Goal: Transaction & Acquisition: Purchase product/service

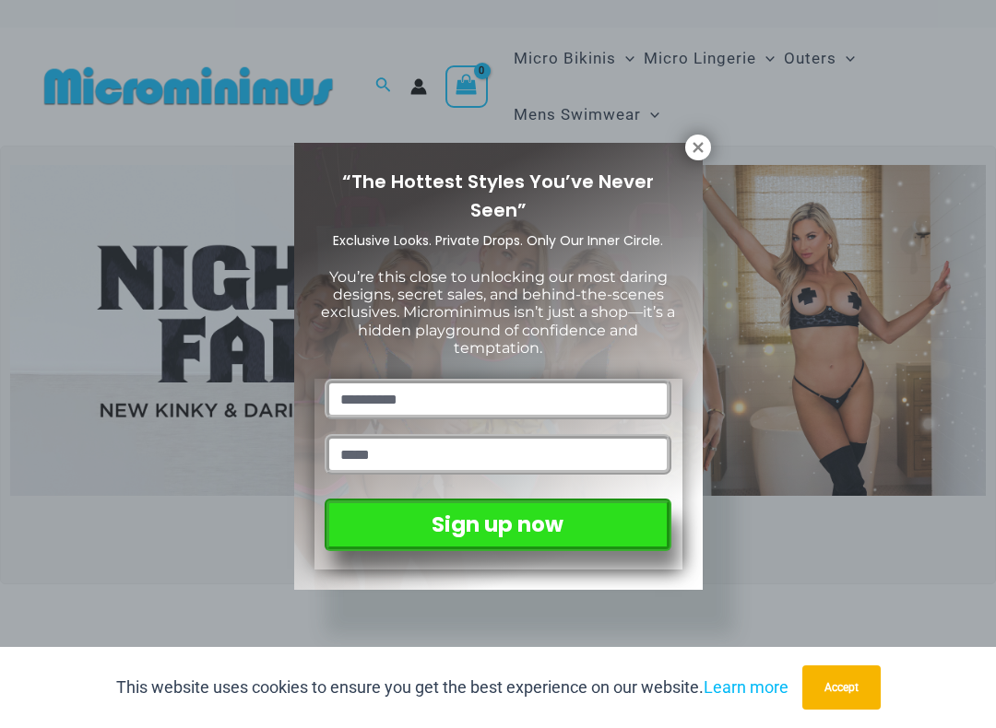
click at [703, 149] on icon at bounding box center [698, 147] width 17 height 17
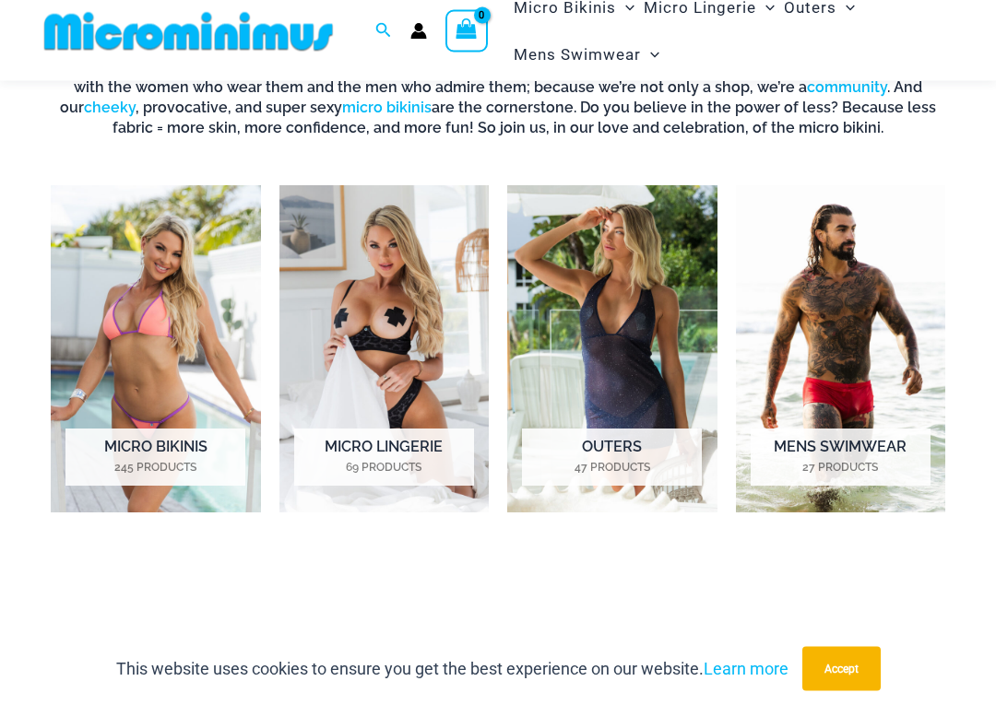
scroll to position [629, 0]
click at [169, 374] on img "Visit product category Micro Bikinis" at bounding box center [156, 368] width 210 height 328
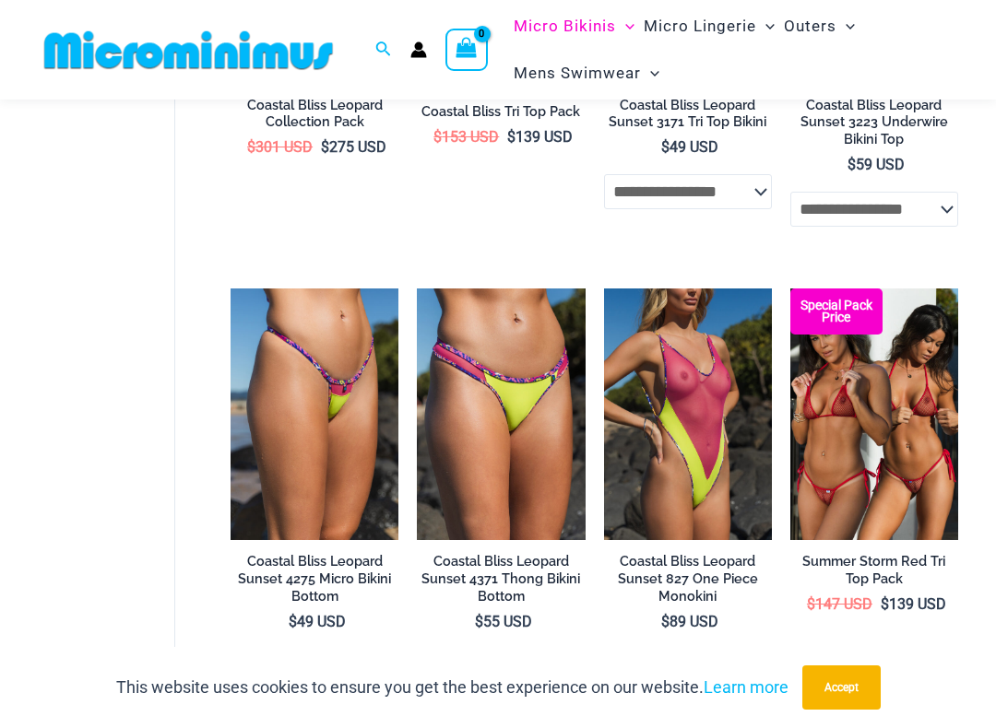
scroll to position [2665, 0]
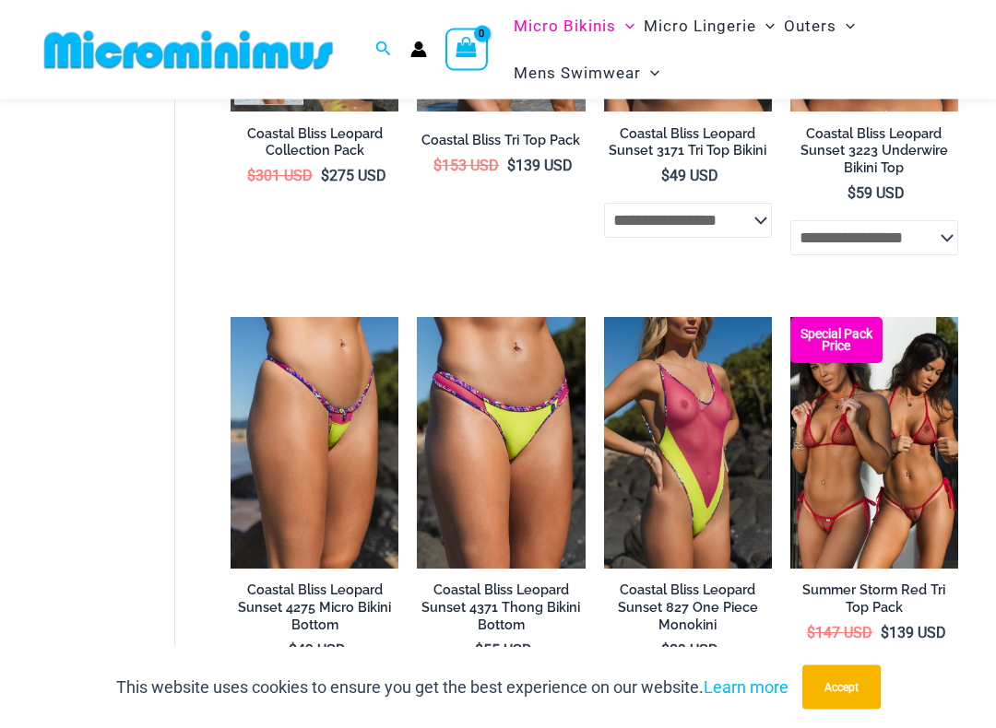
click at [790, 318] on img at bounding box center [790, 318] width 0 height 0
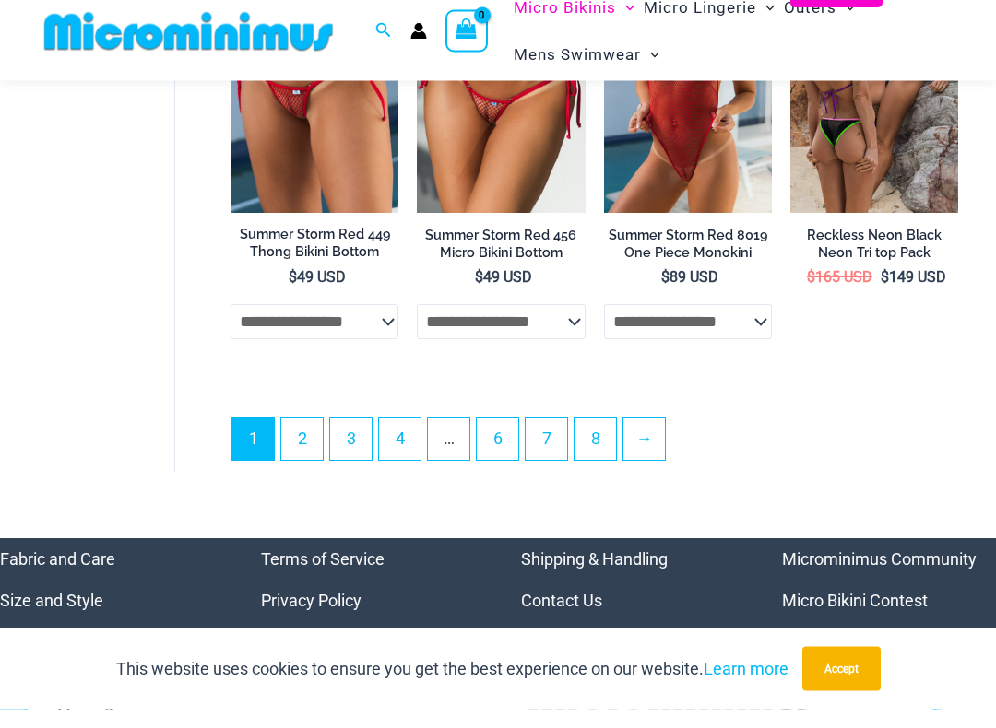
scroll to position [3932, 0]
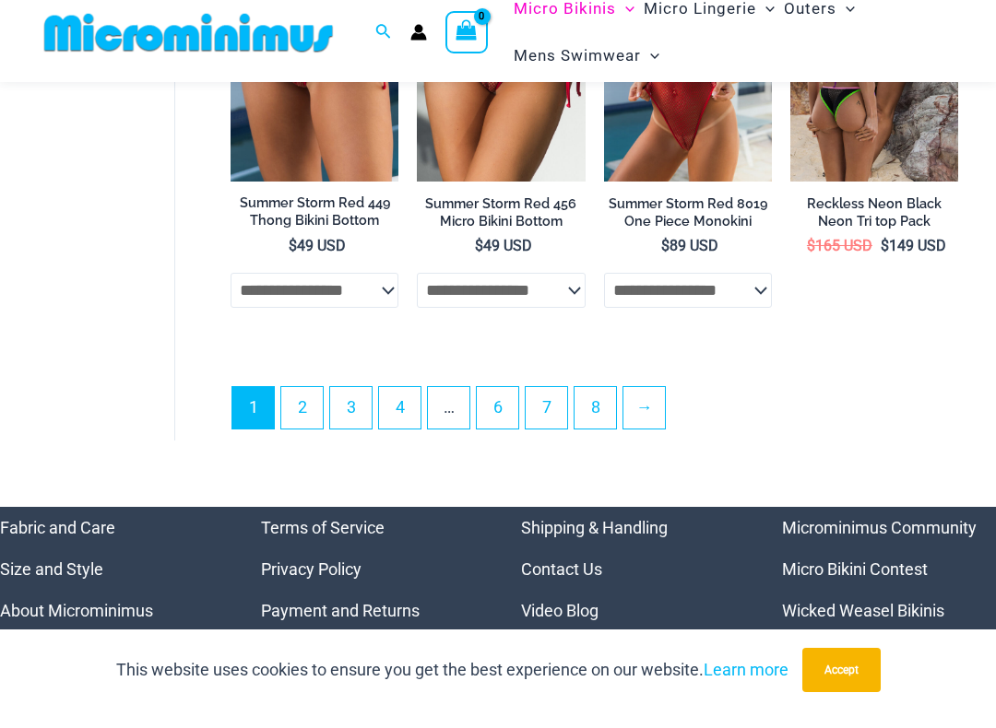
click at [308, 405] on link "2" at bounding box center [301, 425] width 41 height 41
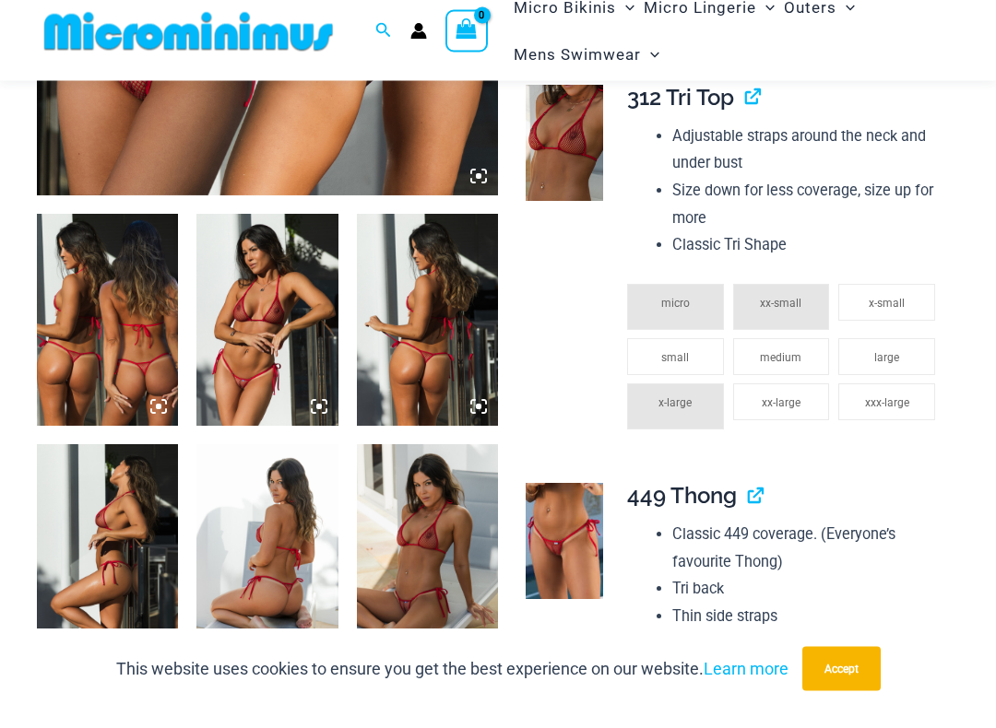
scroll to position [641, 0]
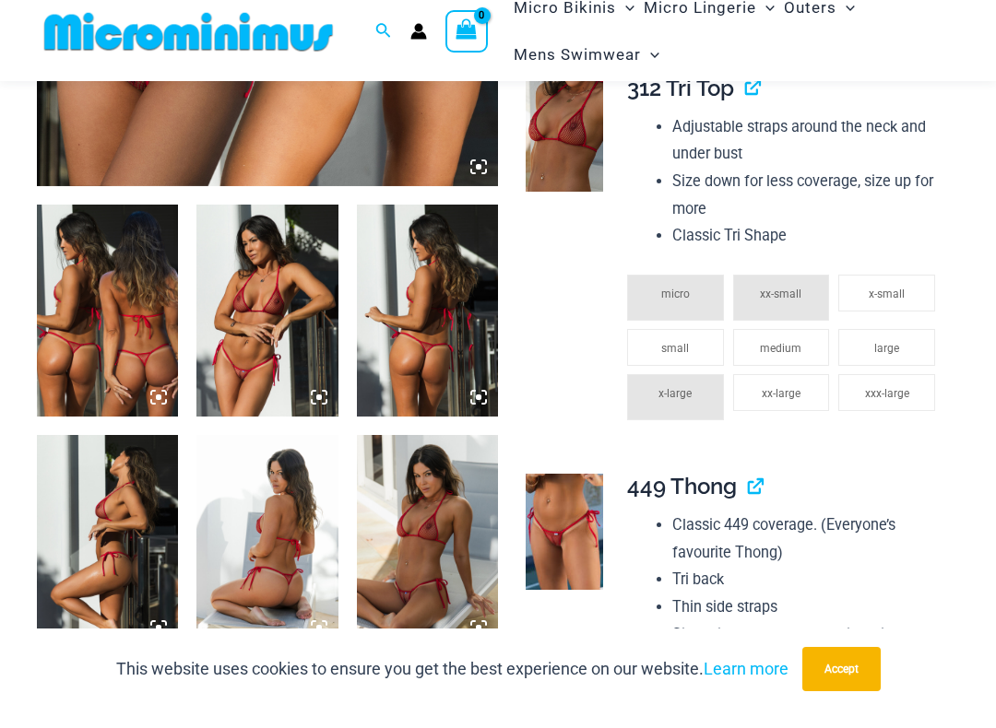
click at [267, 325] on img at bounding box center [266, 329] width 141 height 212
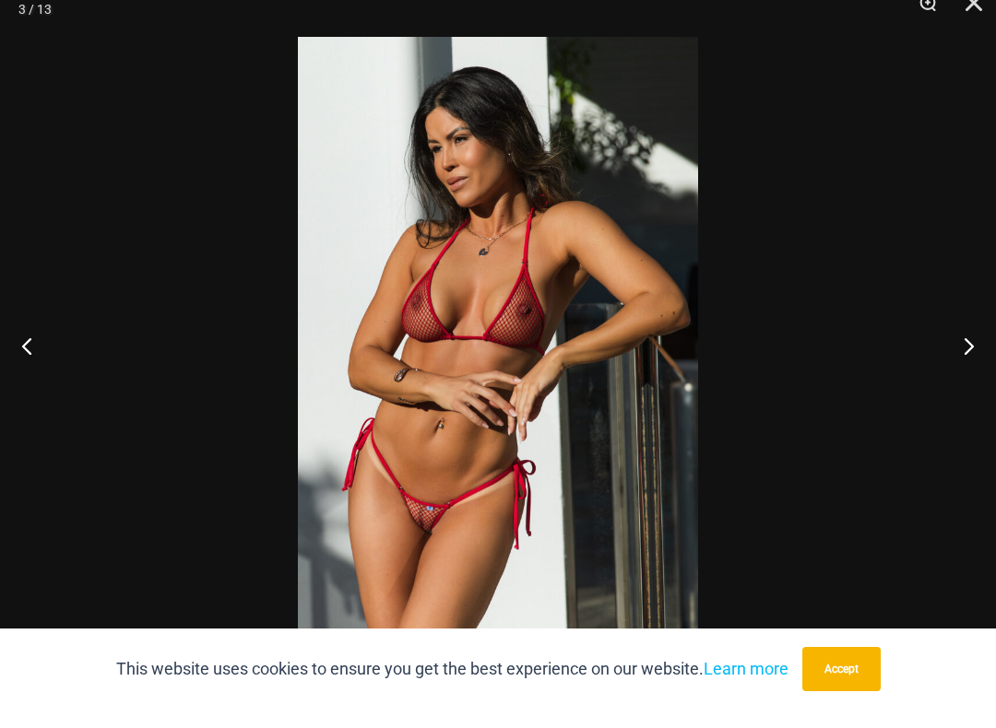
click at [968, 348] on button "Next" at bounding box center [961, 364] width 69 height 92
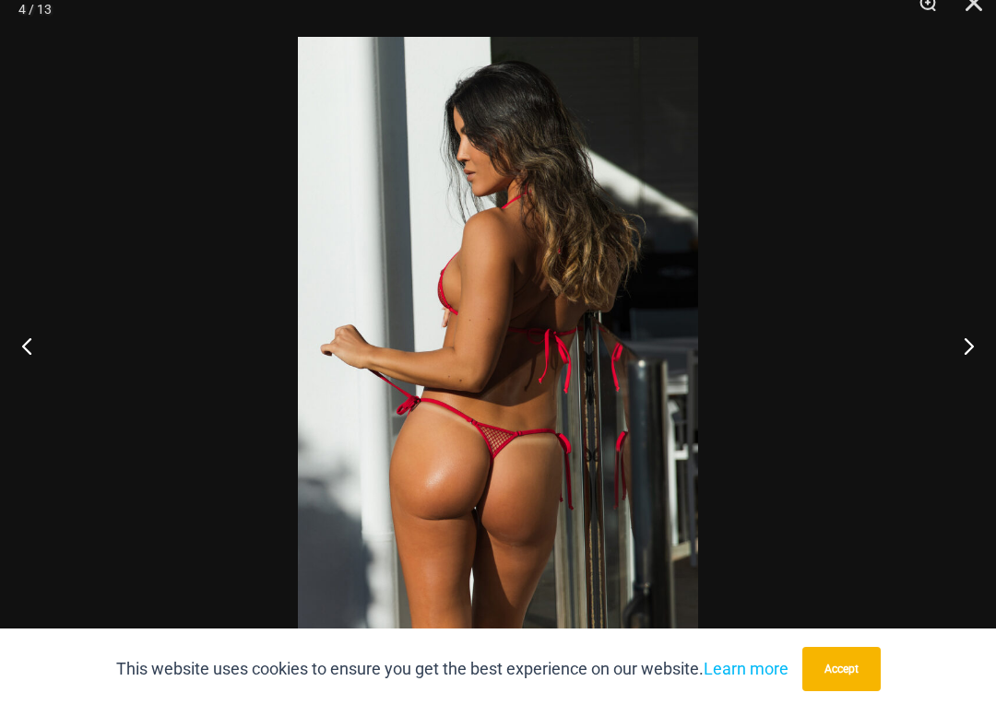
click at [969, 344] on button "Next" at bounding box center [961, 364] width 69 height 92
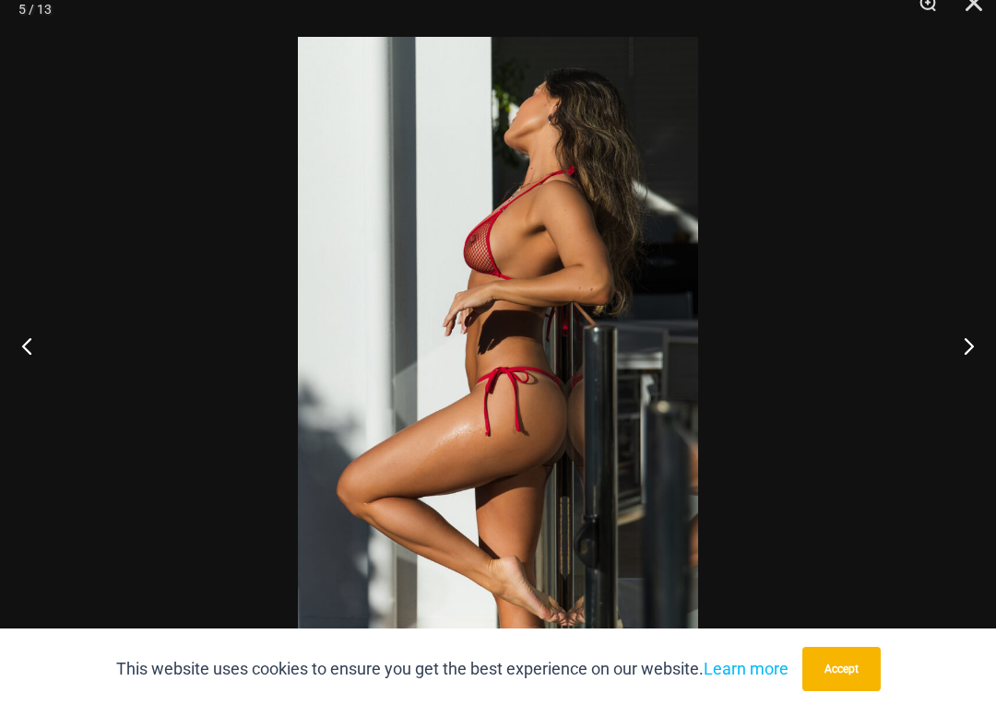
click at [960, 356] on button "Next" at bounding box center [961, 364] width 69 height 92
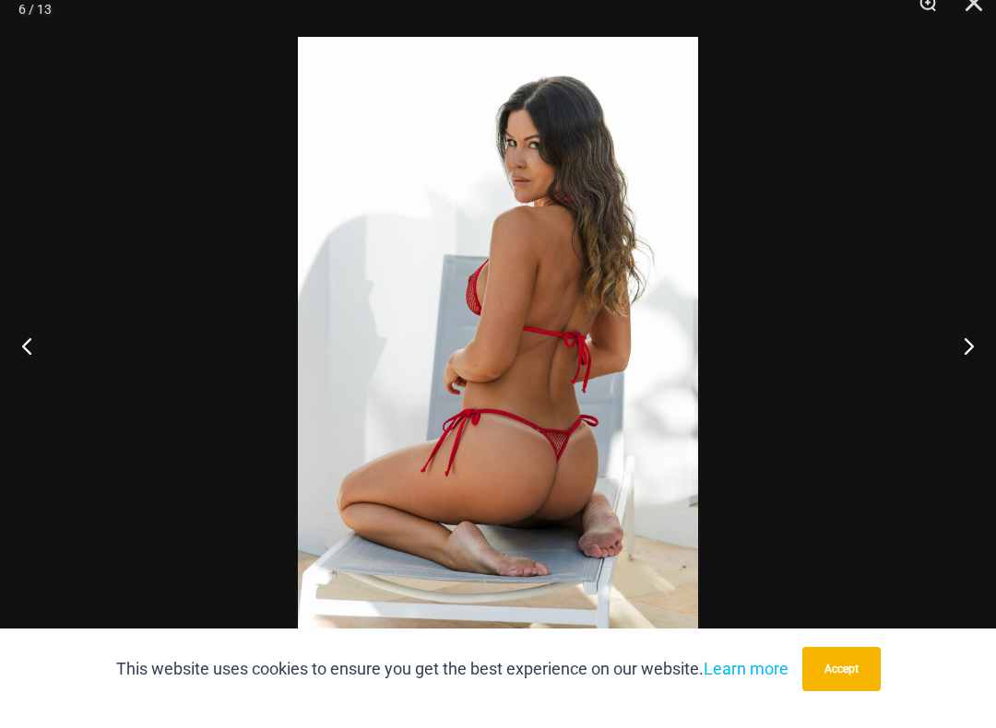
click at [956, 357] on button "Next" at bounding box center [961, 364] width 69 height 92
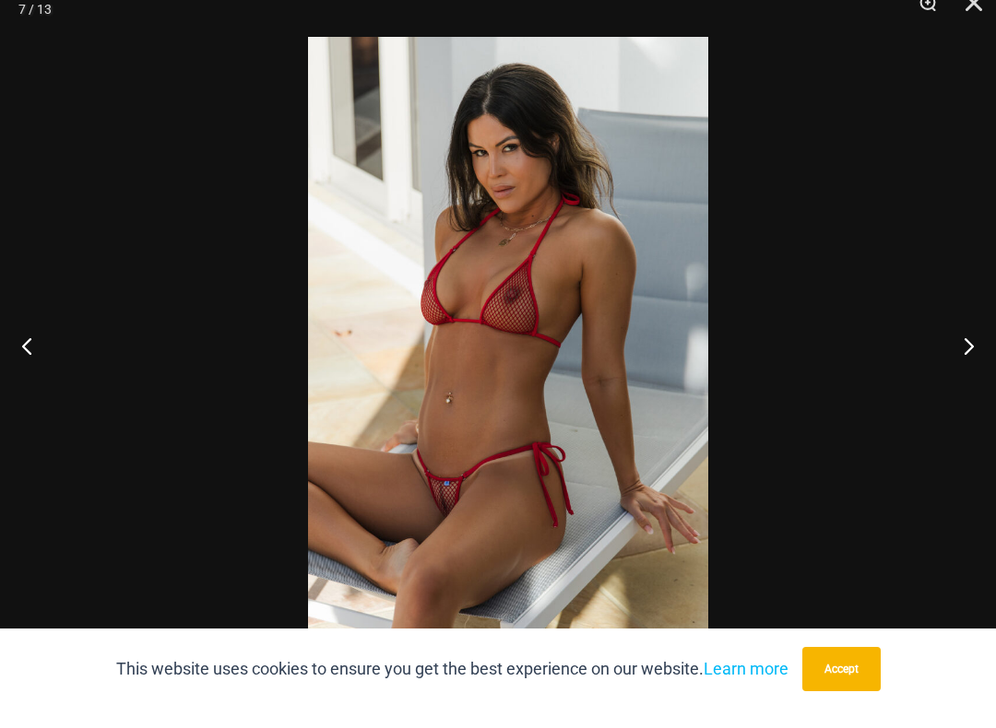
click at [960, 347] on button "Next" at bounding box center [961, 364] width 69 height 92
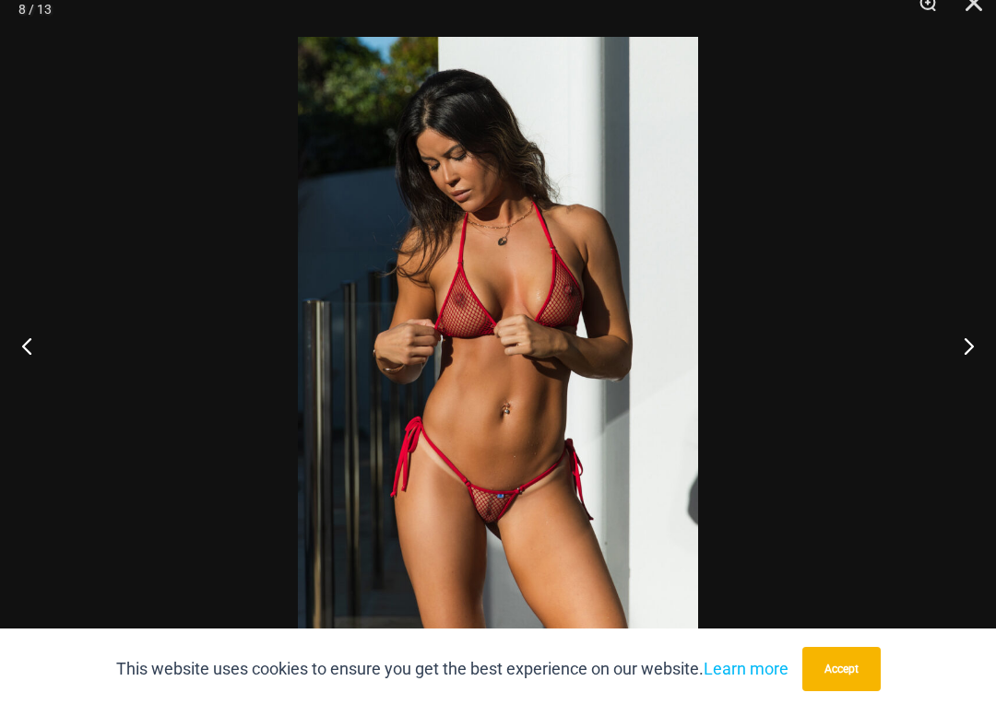
click at [974, 349] on button "Next" at bounding box center [961, 364] width 69 height 92
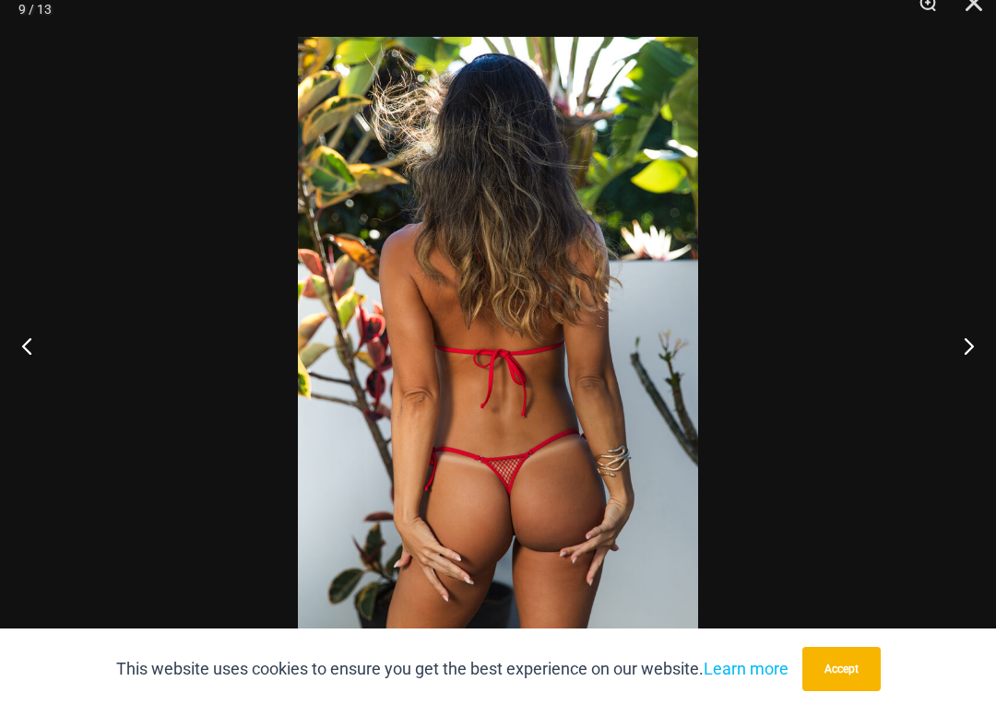
click at [977, 359] on button "Next" at bounding box center [961, 364] width 69 height 92
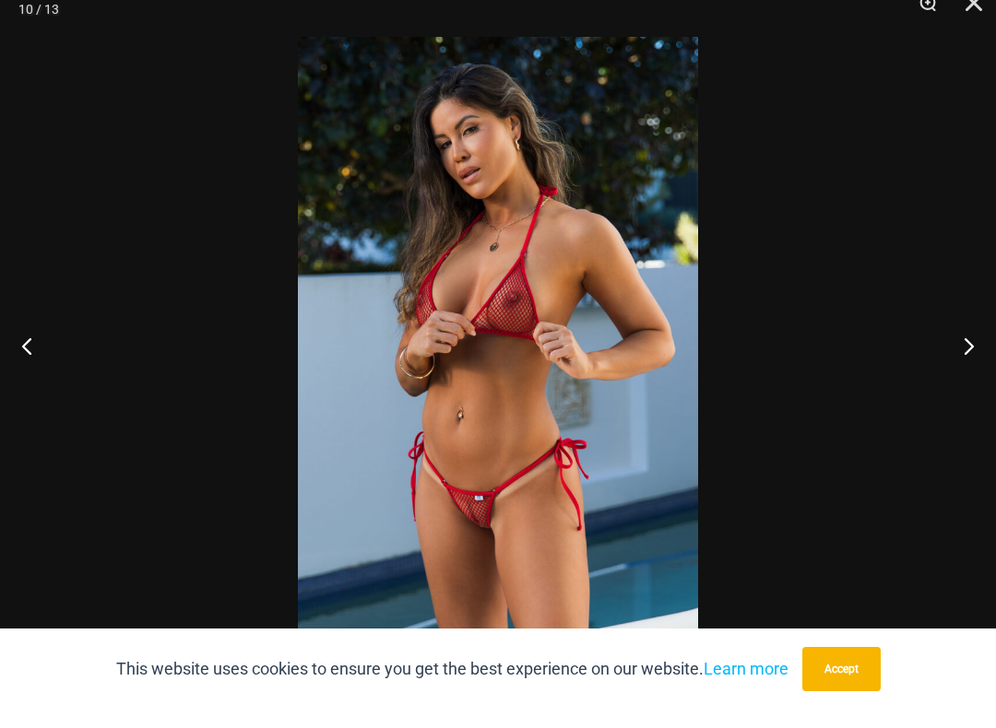
click at [981, 361] on button "Next" at bounding box center [961, 364] width 69 height 92
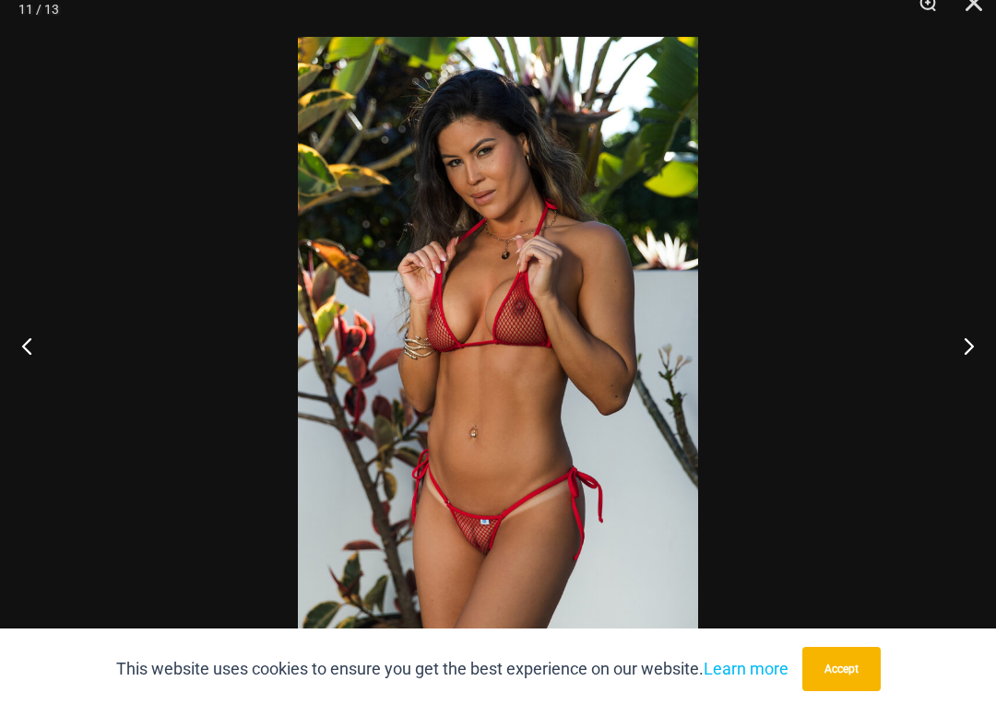
click at [978, 372] on button "Next" at bounding box center [961, 364] width 69 height 92
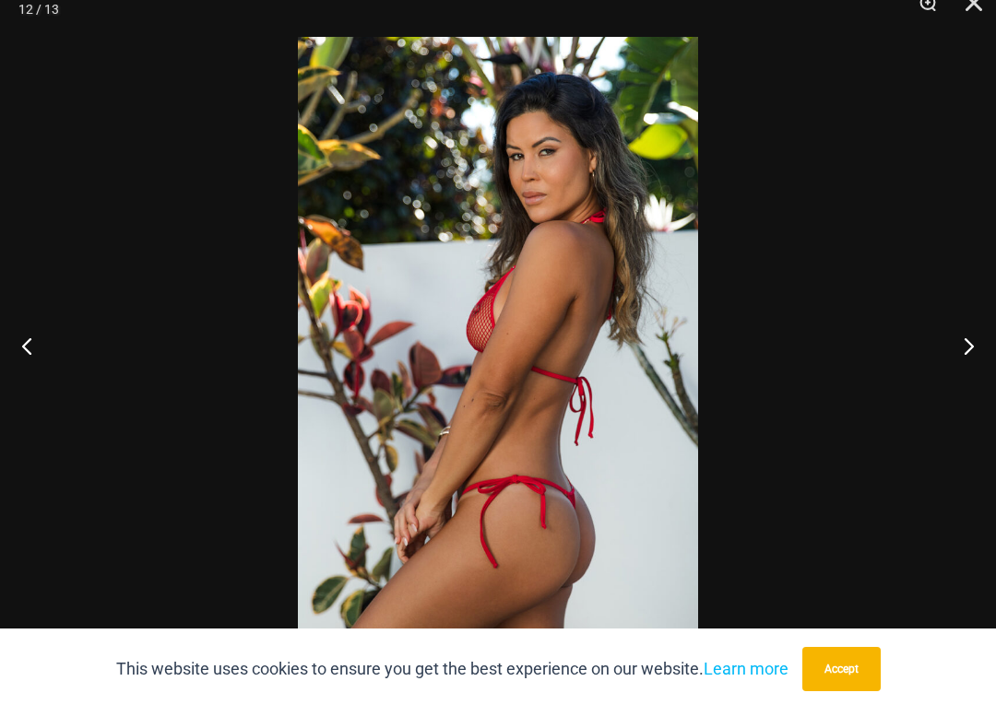
click at [977, 373] on button "Next" at bounding box center [961, 364] width 69 height 92
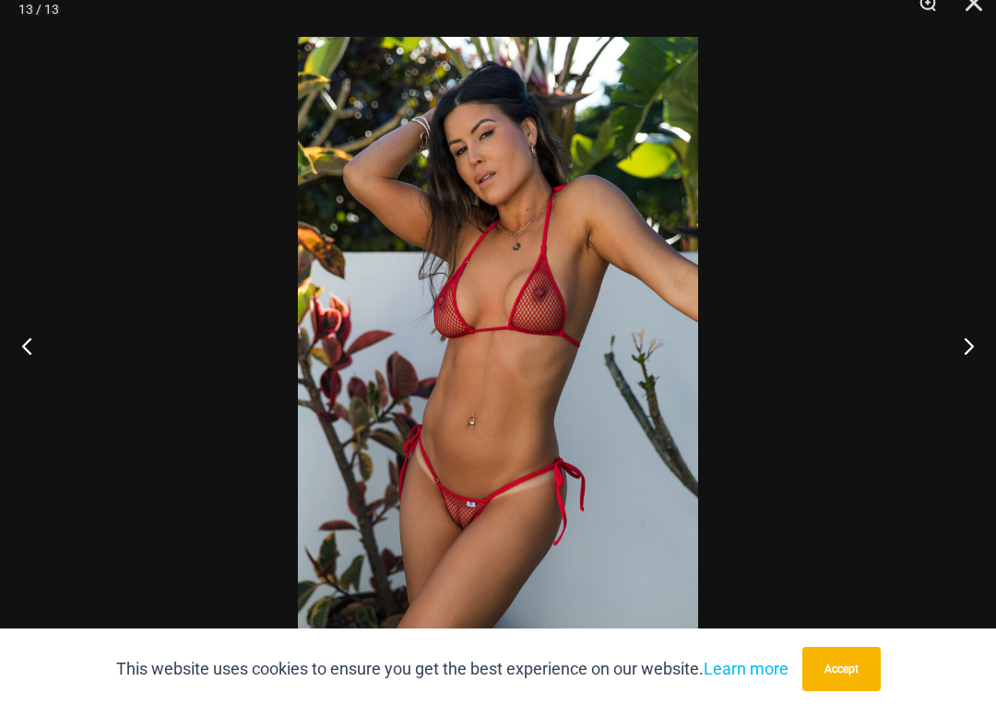
click at [968, 366] on button "Next" at bounding box center [961, 364] width 69 height 92
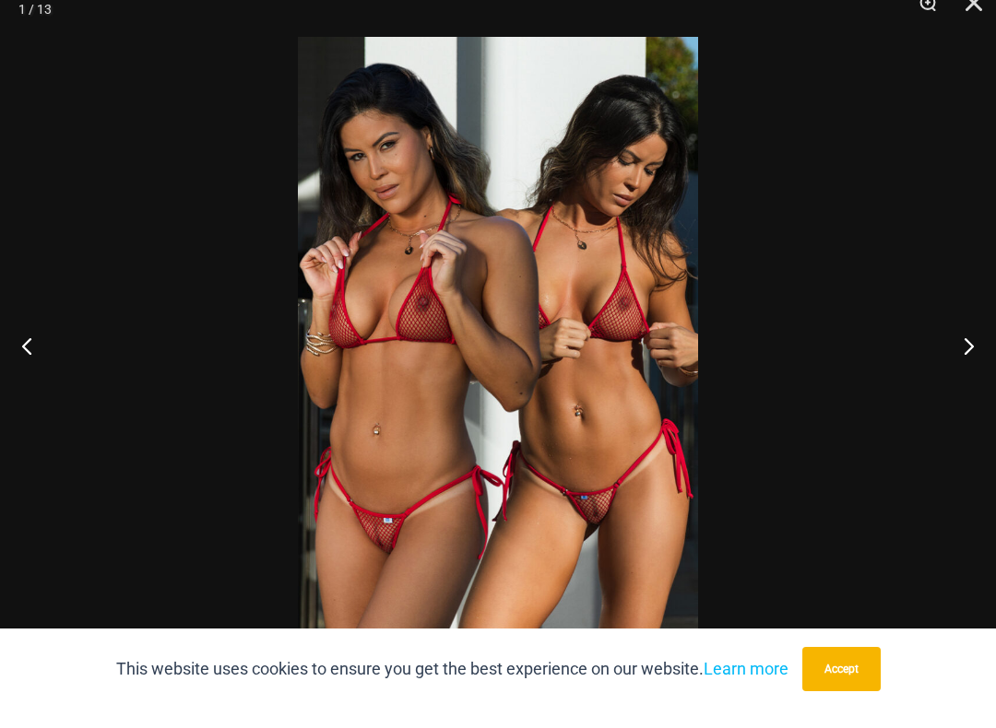
click at [966, 372] on button "Next" at bounding box center [961, 364] width 69 height 92
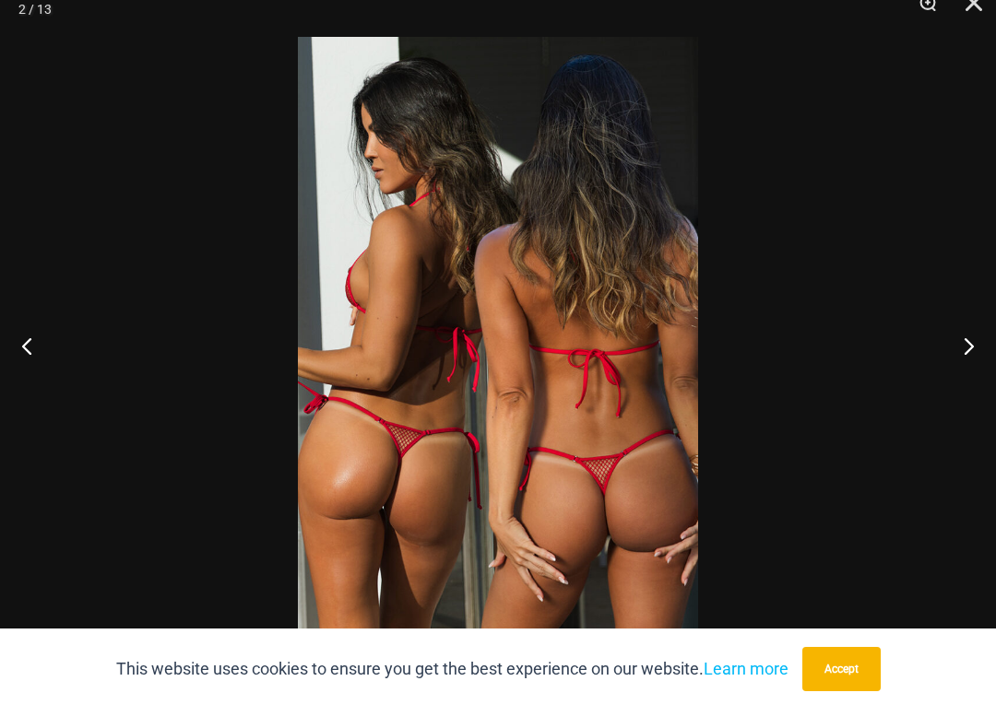
click at [962, 368] on button "Next" at bounding box center [961, 364] width 69 height 92
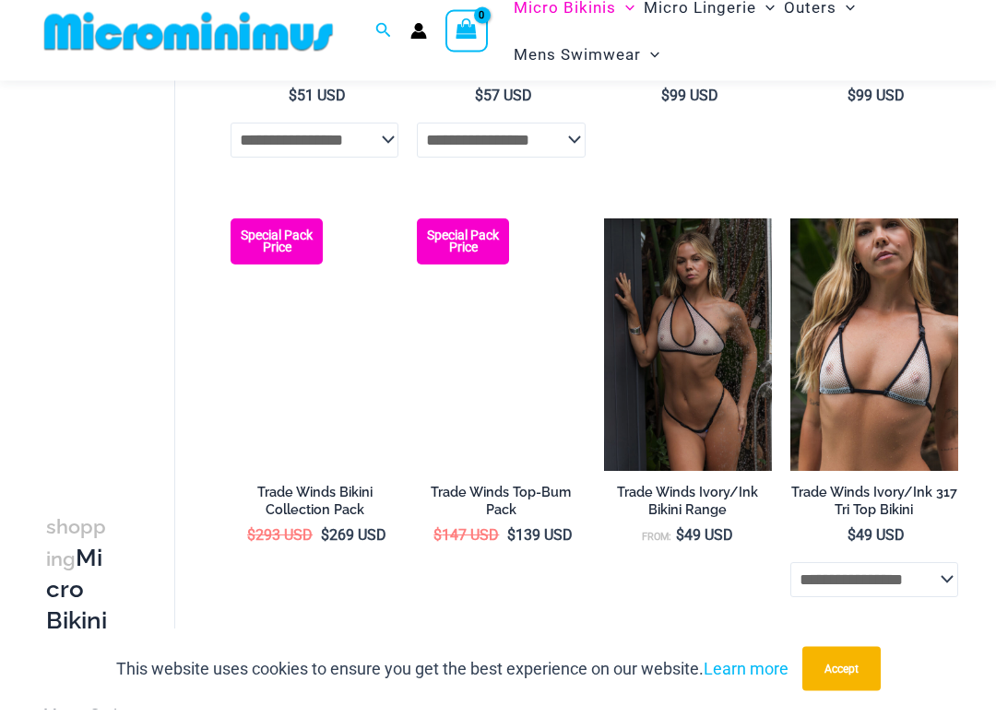
scroll to position [1801, 0]
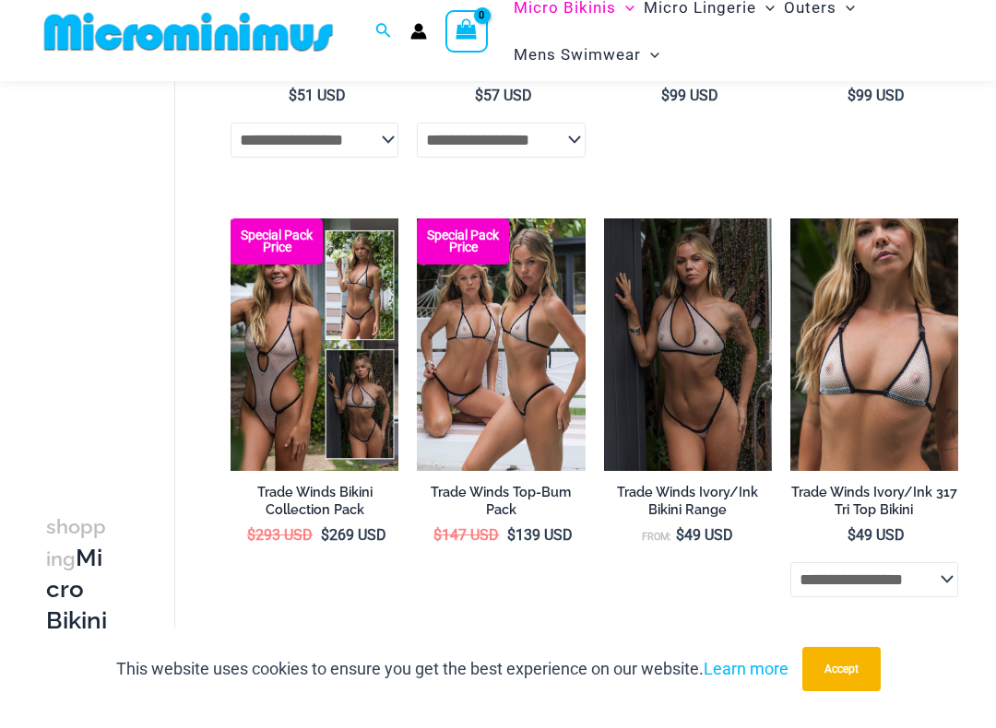
click at [417, 237] on img at bounding box center [417, 237] width 0 height 0
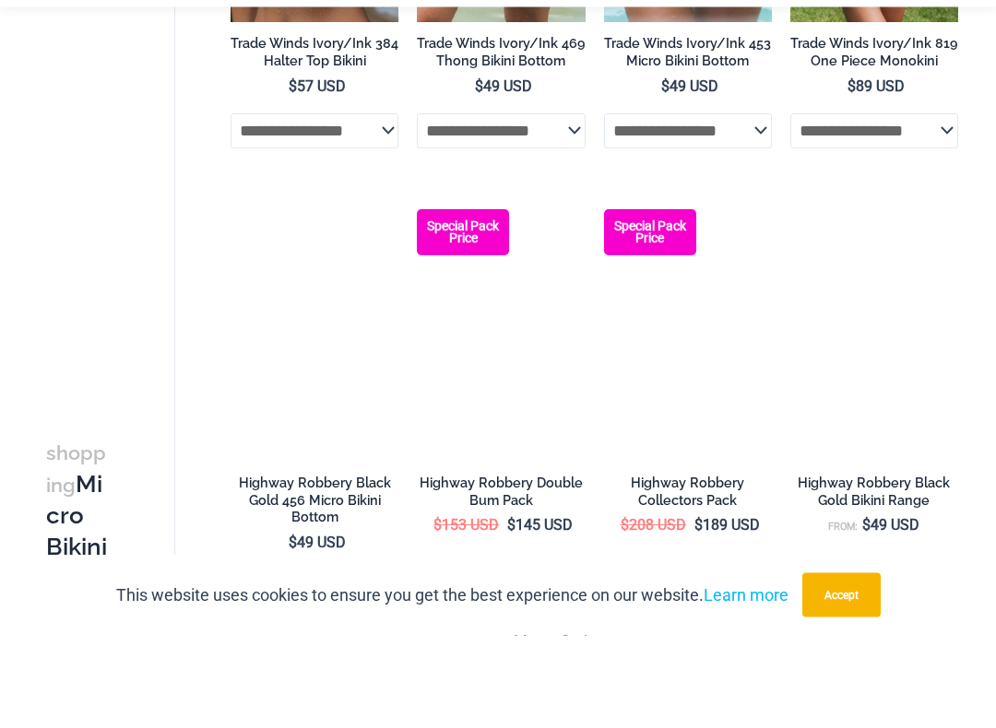
scroll to position [2617, 0]
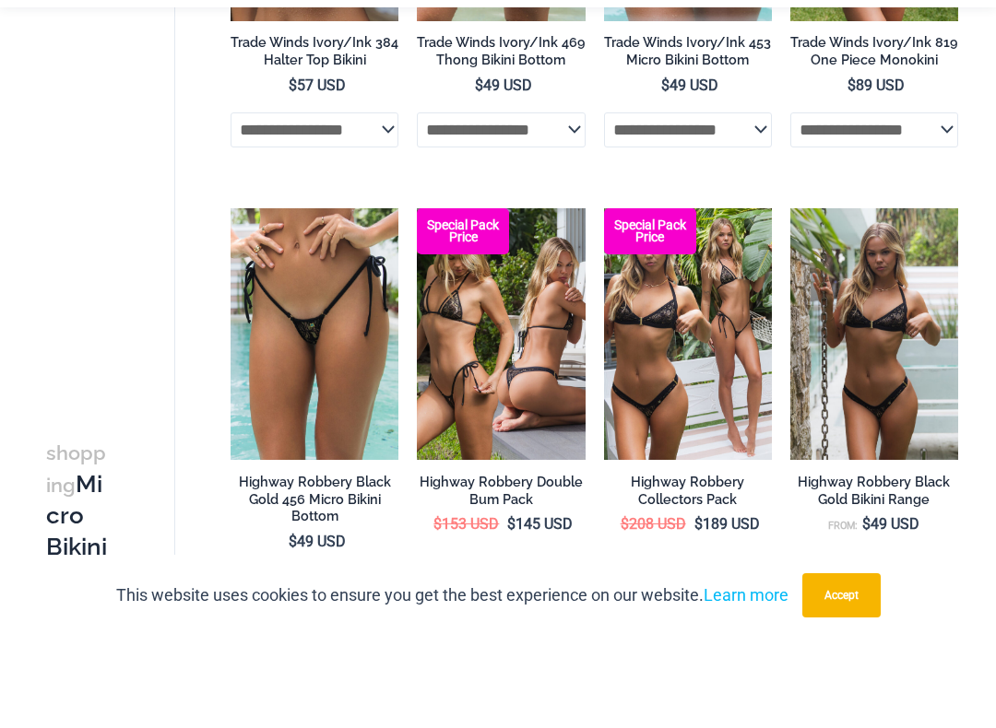
click at [230, 301] on img at bounding box center [230, 301] width 0 height 0
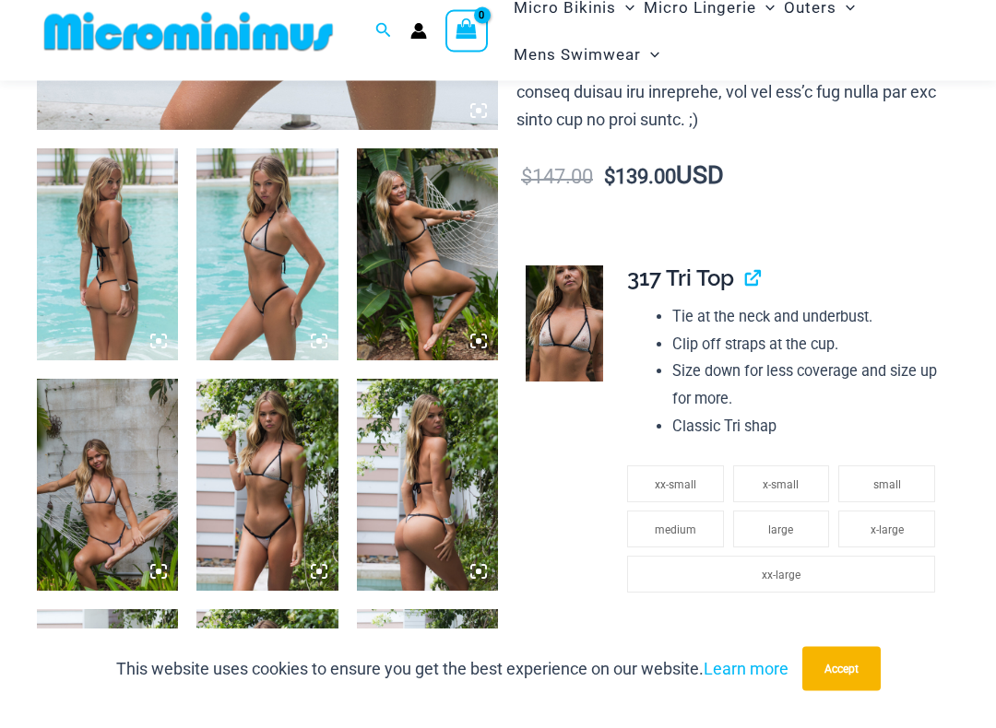
scroll to position [698, 0]
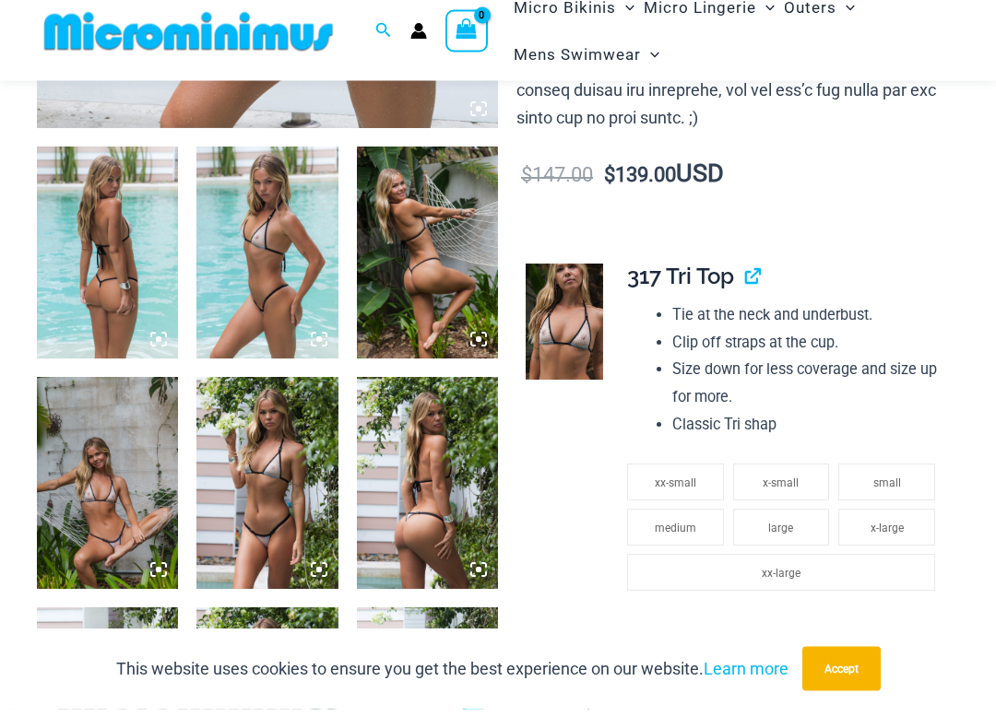
click at [141, 238] on img at bounding box center [107, 272] width 141 height 212
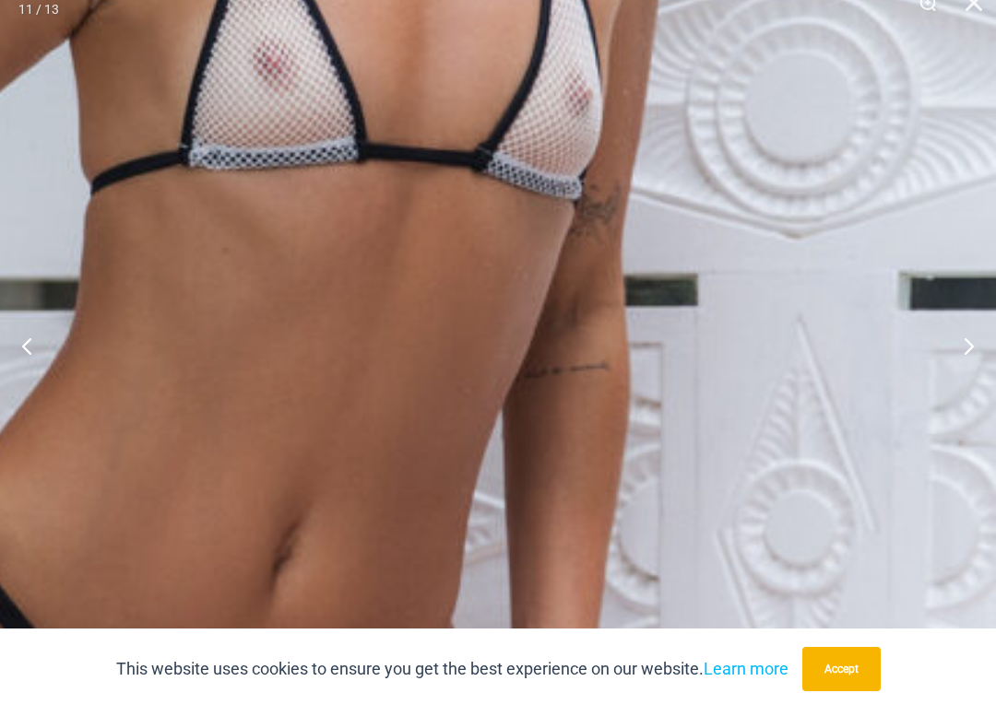
click at [966, 342] on button "Next" at bounding box center [961, 364] width 69 height 92
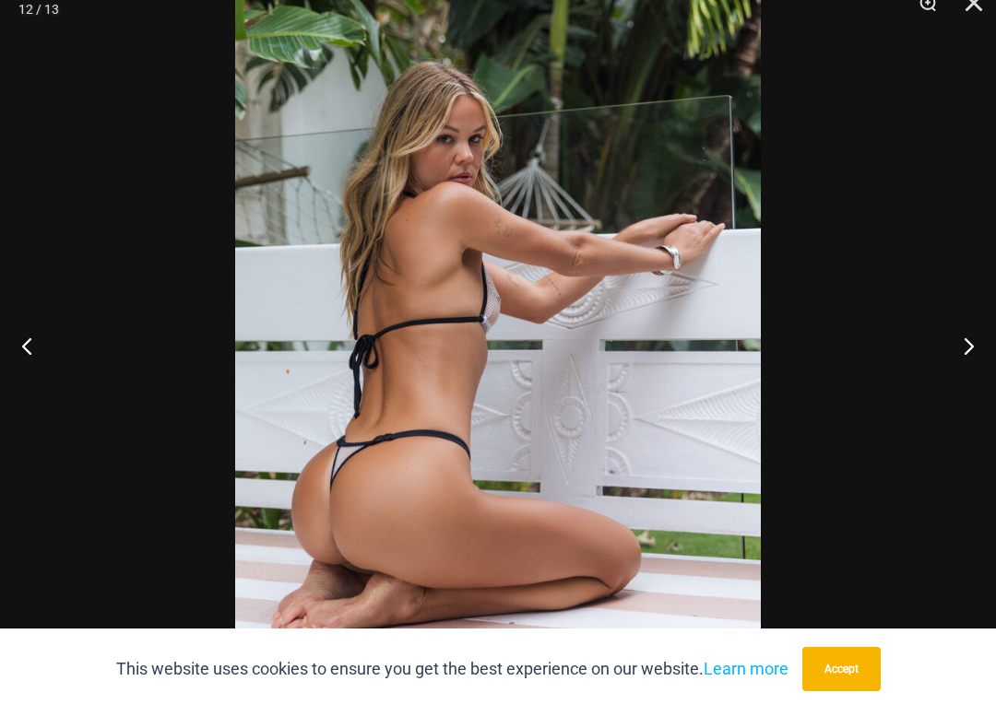
click at [962, 350] on button "Next" at bounding box center [961, 364] width 69 height 92
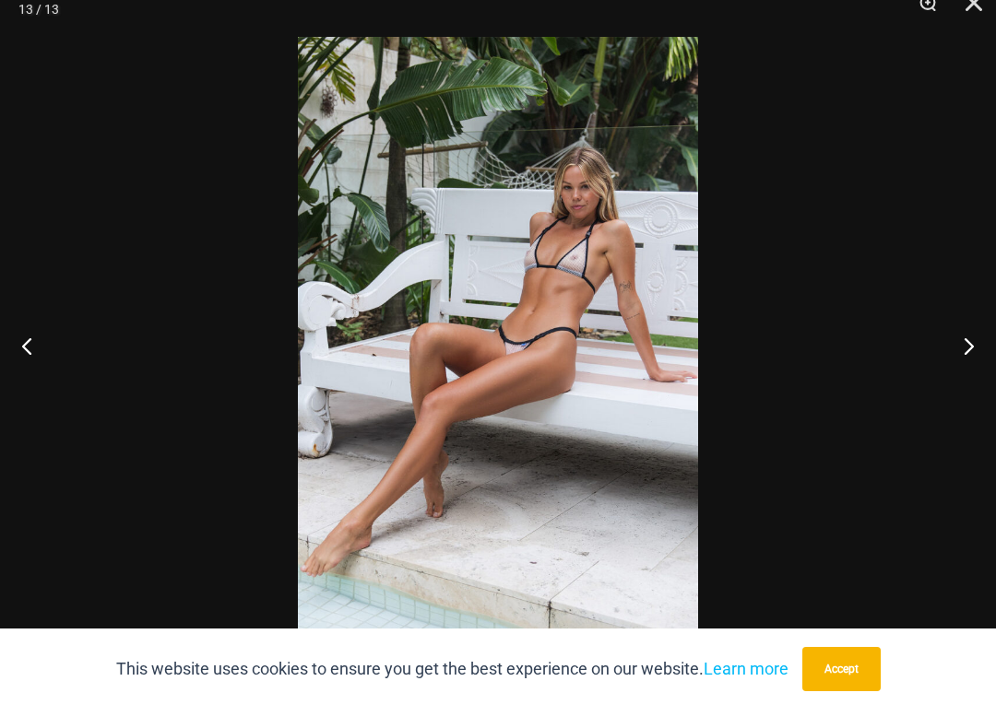
click at [961, 352] on button "Next" at bounding box center [961, 364] width 69 height 92
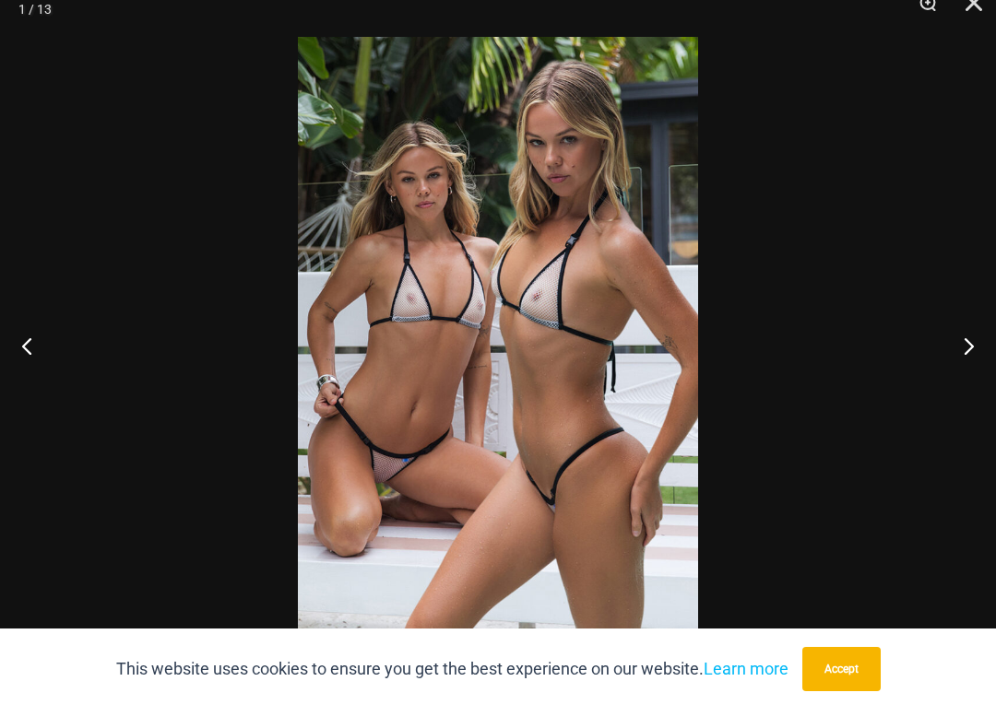
click at [962, 352] on button "Next" at bounding box center [961, 364] width 69 height 92
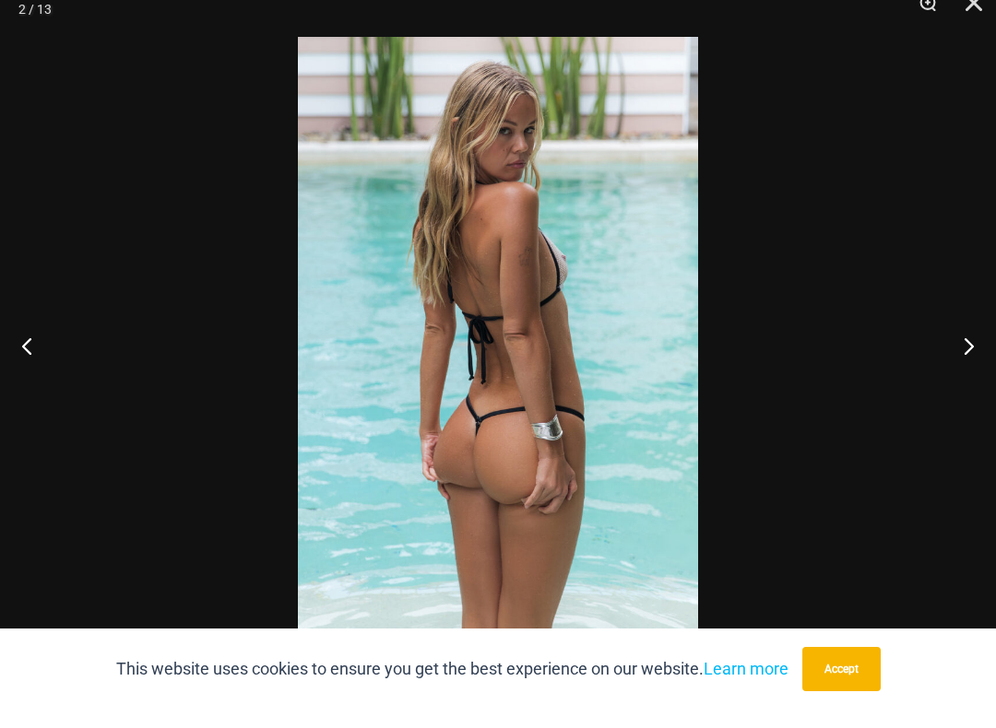
click at [967, 348] on button "Next" at bounding box center [961, 364] width 69 height 92
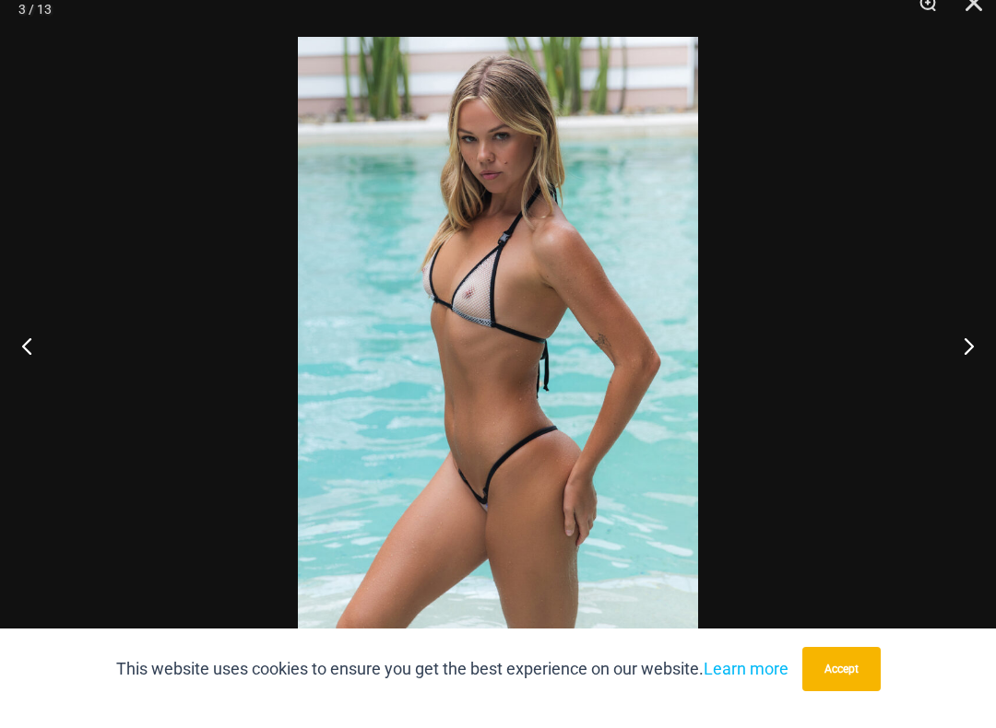
click at [965, 353] on button "Next" at bounding box center [961, 364] width 69 height 92
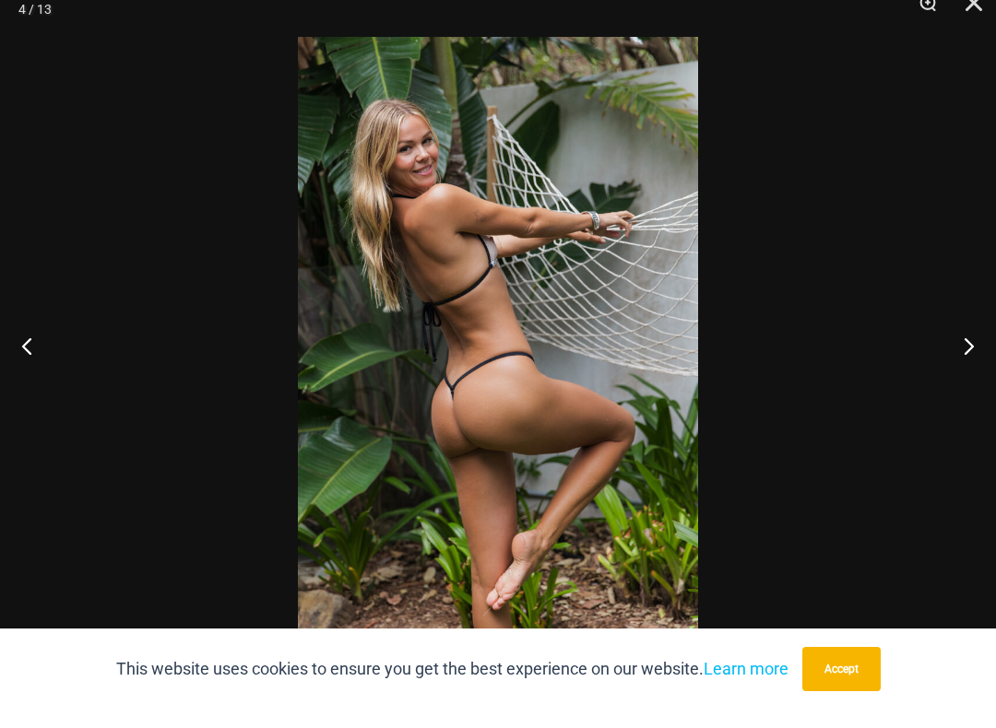
click at [970, 348] on button "Next" at bounding box center [961, 364] width 69 height 92
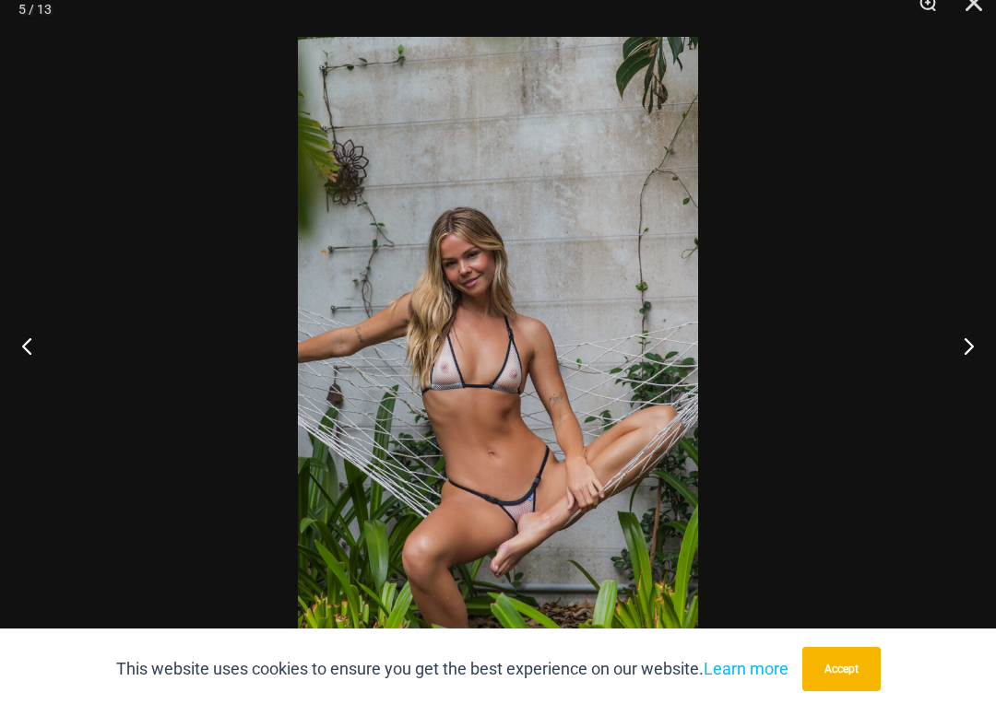
click at [966, 348] on button "Next" at bounding box center [961, 364] width 69 height 92
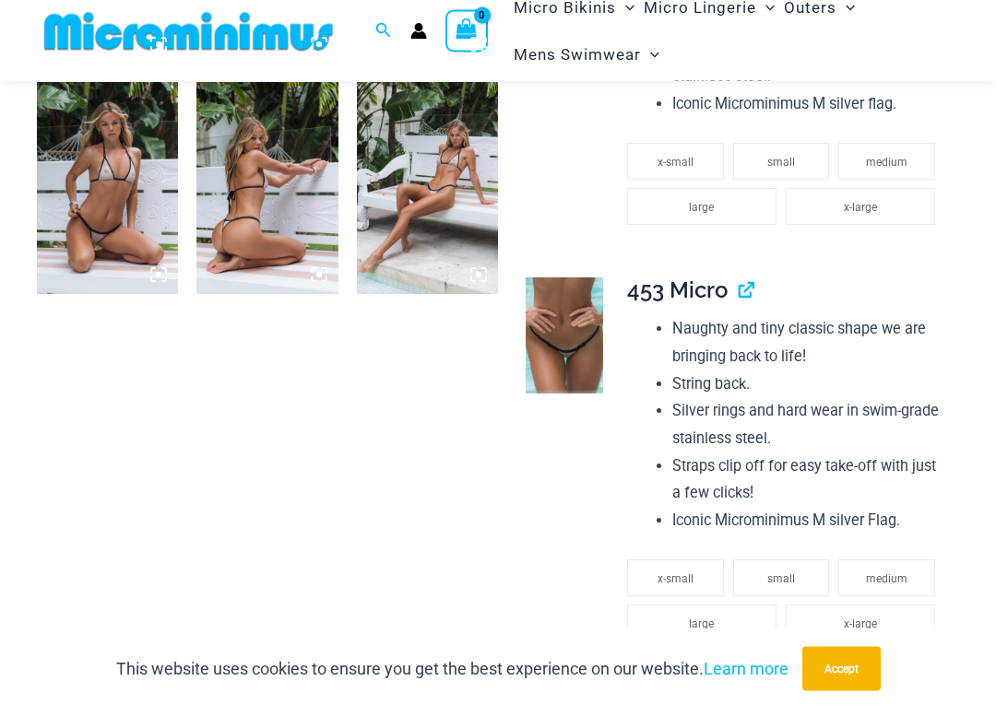
scroll to position [1456, 0]
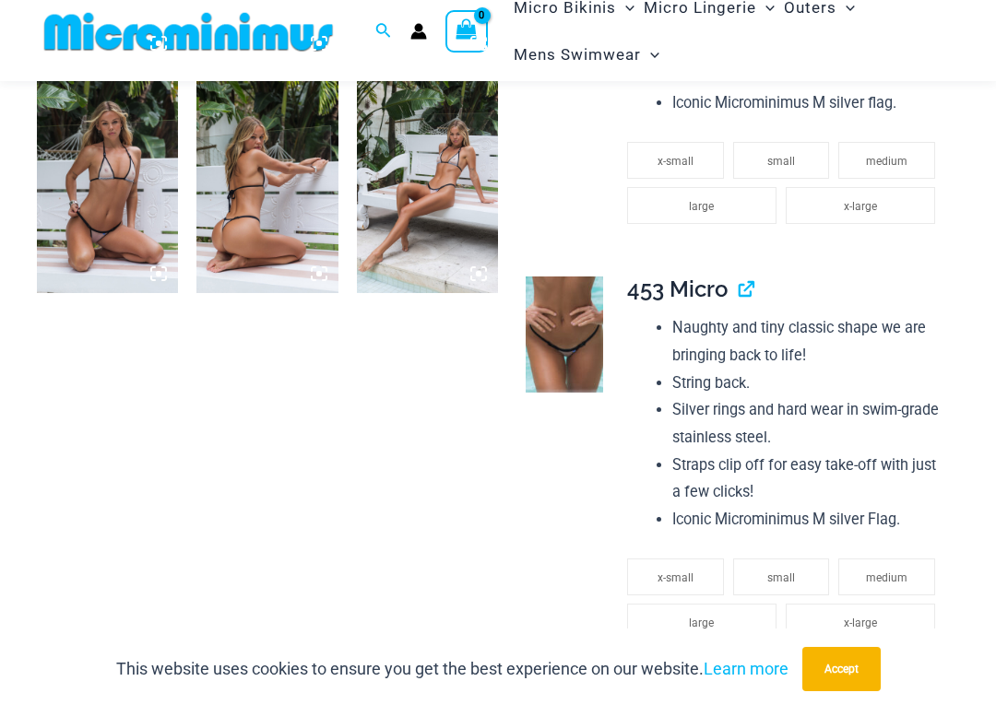
click at [580, 326] on img at bounding box center [564, 353] width 77 height 116
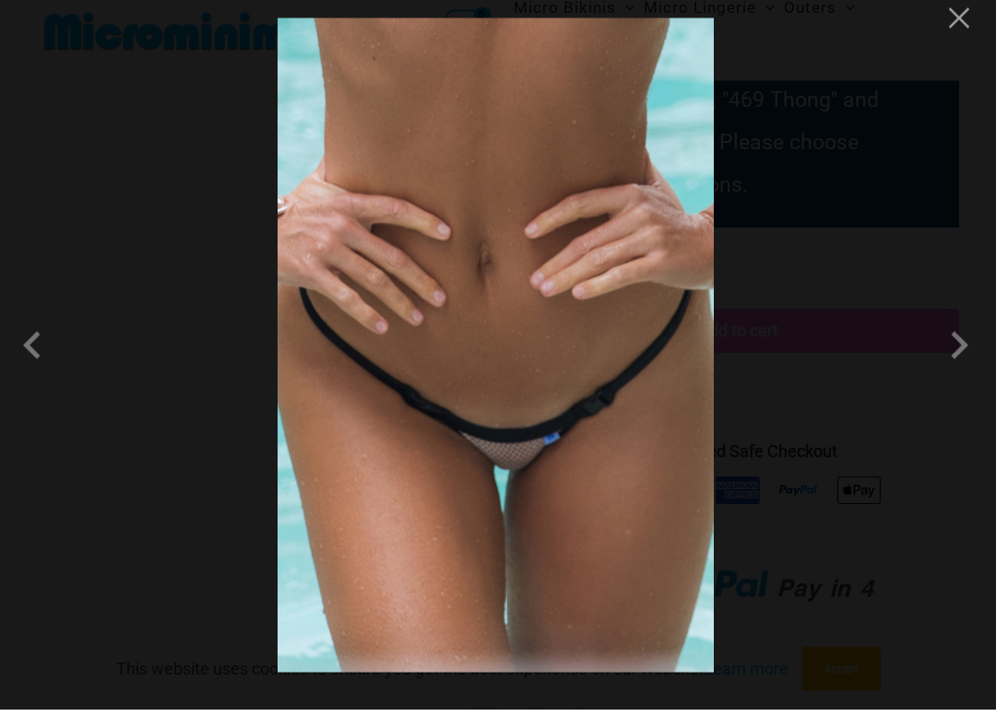
scroll to position [2118, 0]
click at [962, 23] on button "Close" at bounding box center [959, 37] width 28 height 28
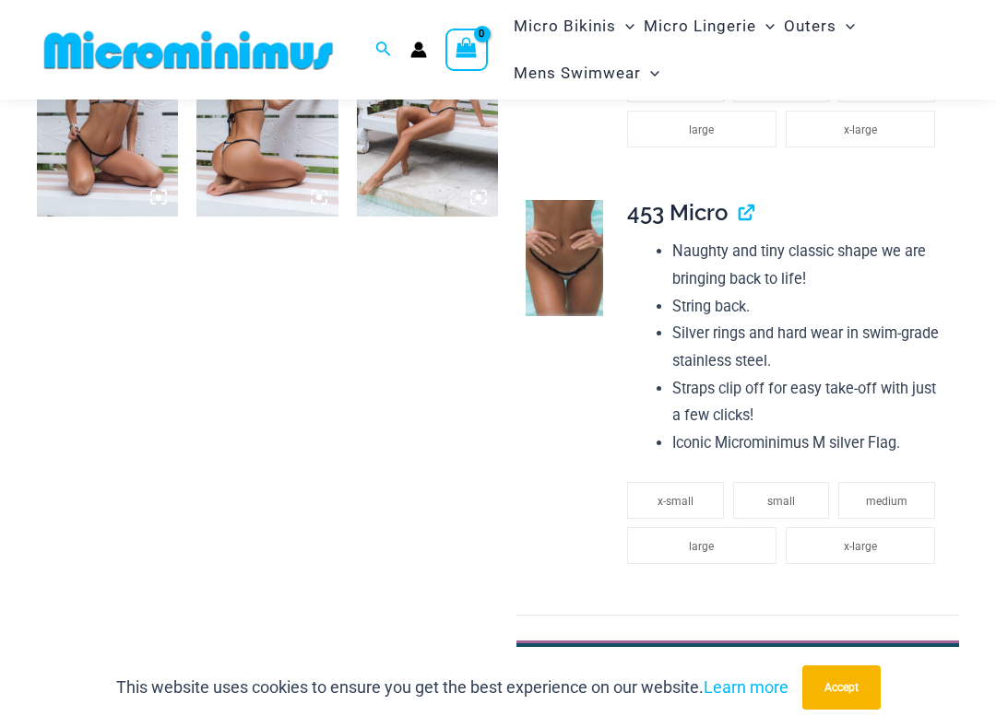
scroll to position [1531, 0]
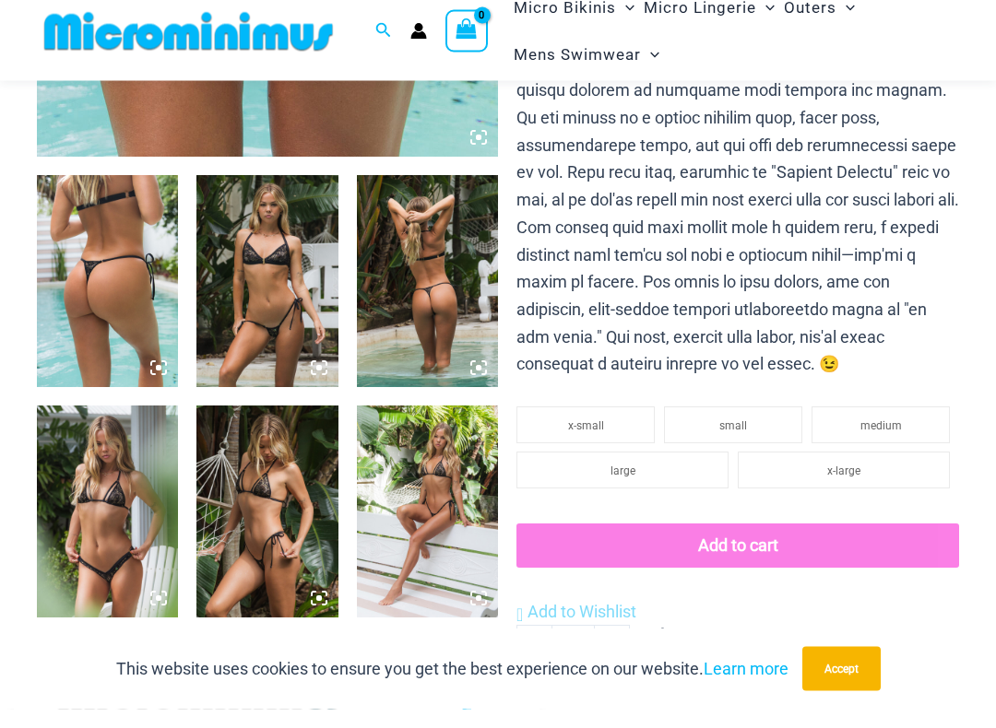
scroll to position [713, 0]
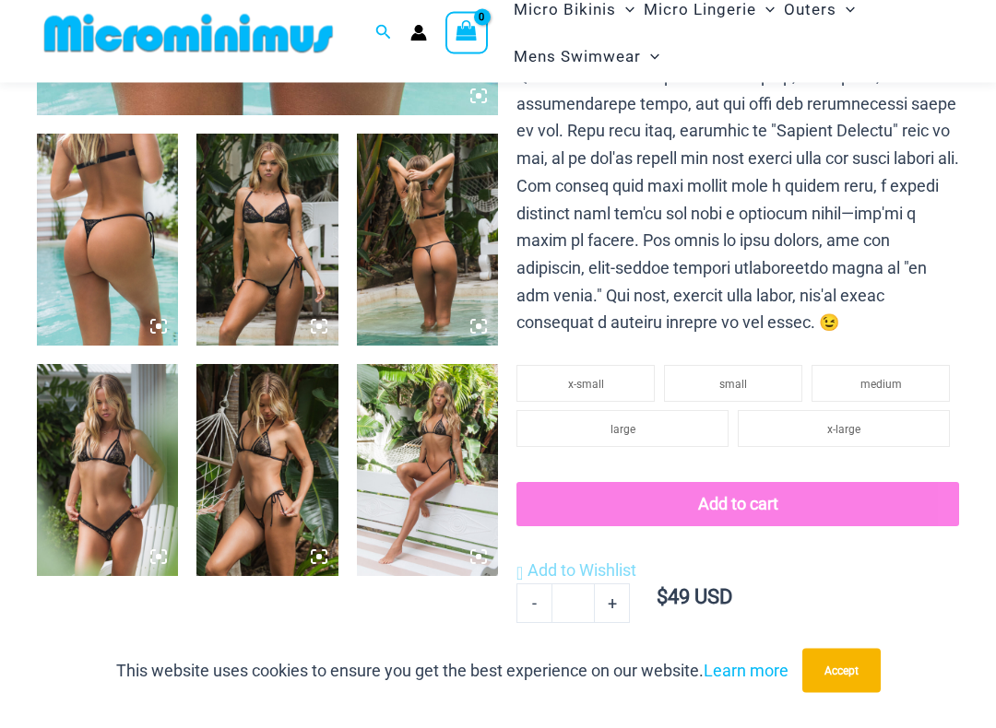
click at [435, 444] on img at bounding box center [427, 488] width 141 height 212
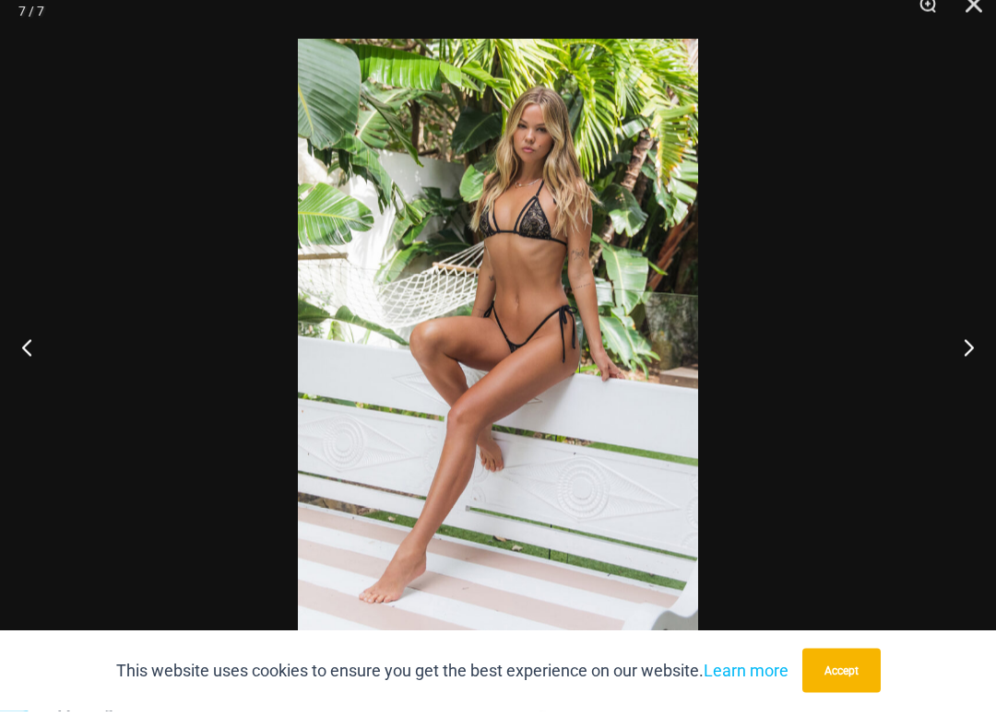
click at [975, 342] on button "Next" at bounding box center [961, 364] width 69 height 92
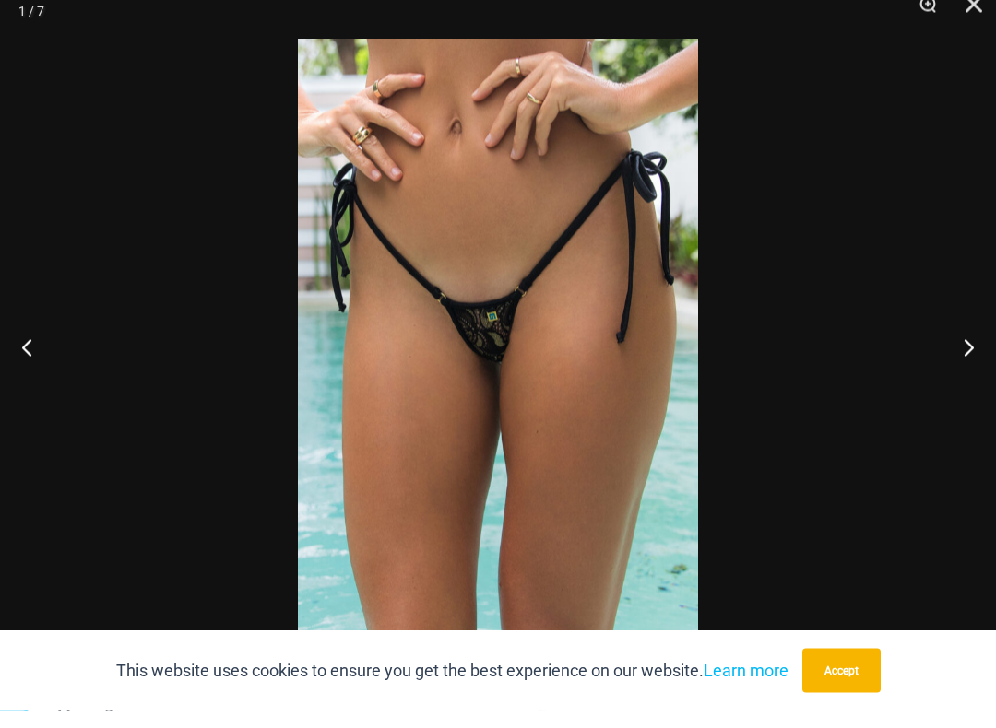
click at [978, 338] on button "Next" at bounding box center [961, 364] width 69 height 92
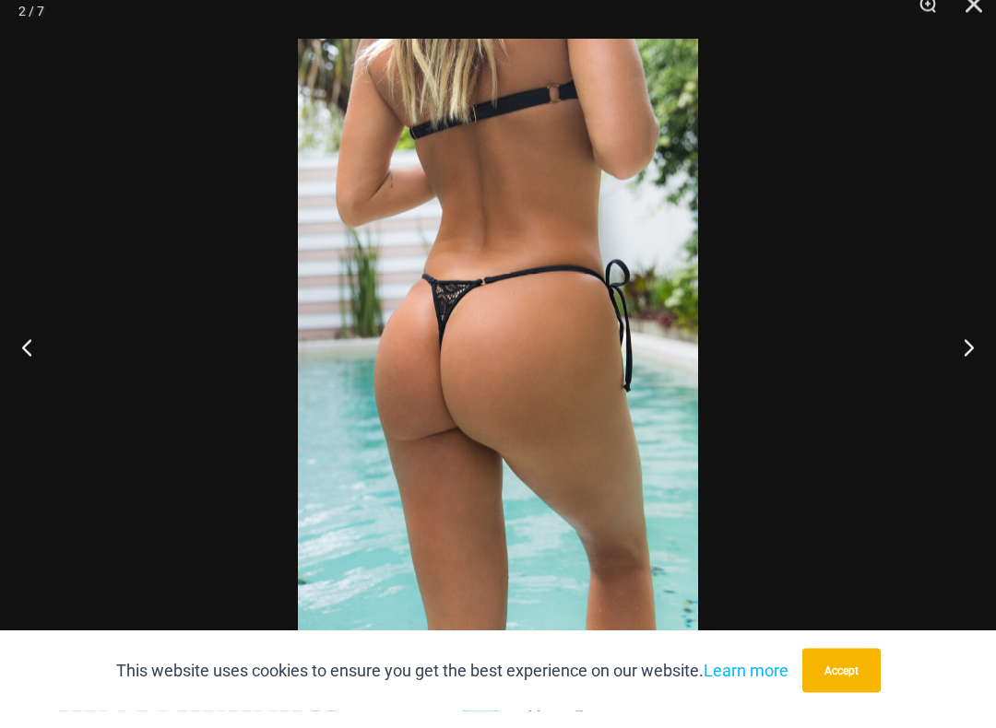
click at [973, 357] on button "Next" at bounding box center [961, 364] width 69 height 92
